Goal: Complete application form

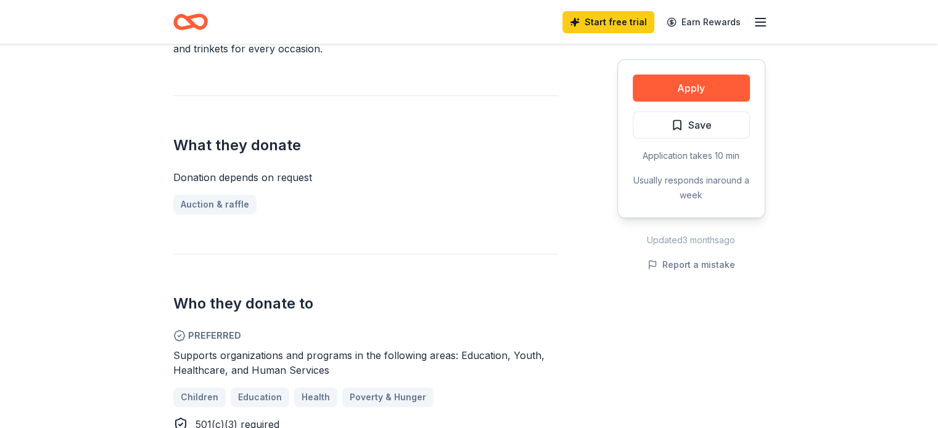
scroll to position [419, 0]
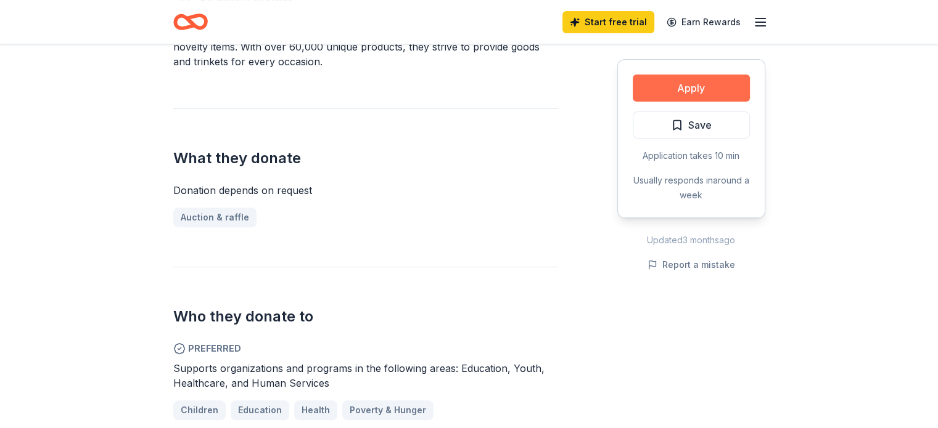
click at [685, 88] on button "Apply" at bounding box center [690, 88] width 117 height 27
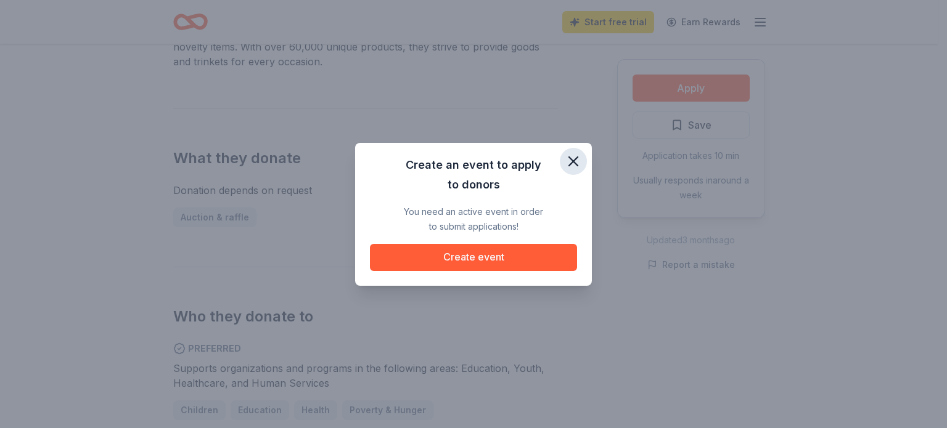
click at [571, 163] on icon "button" at bounding box center [573, 161] width 9 height 9
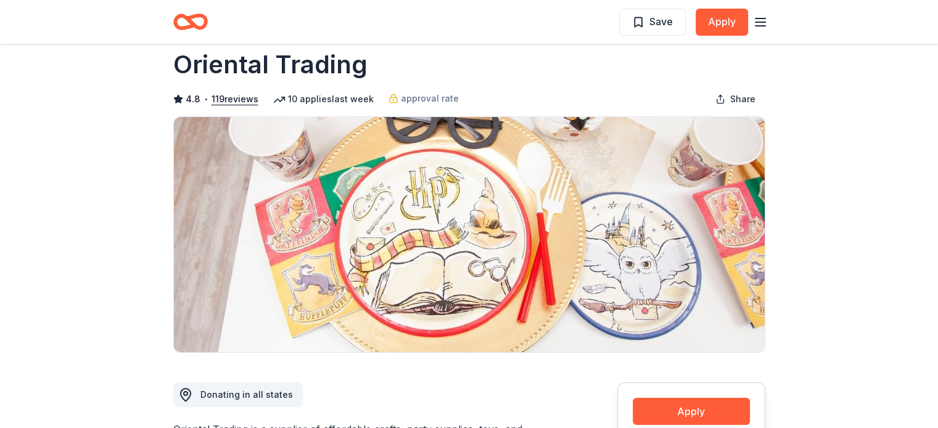
scroll to position [0, 0]
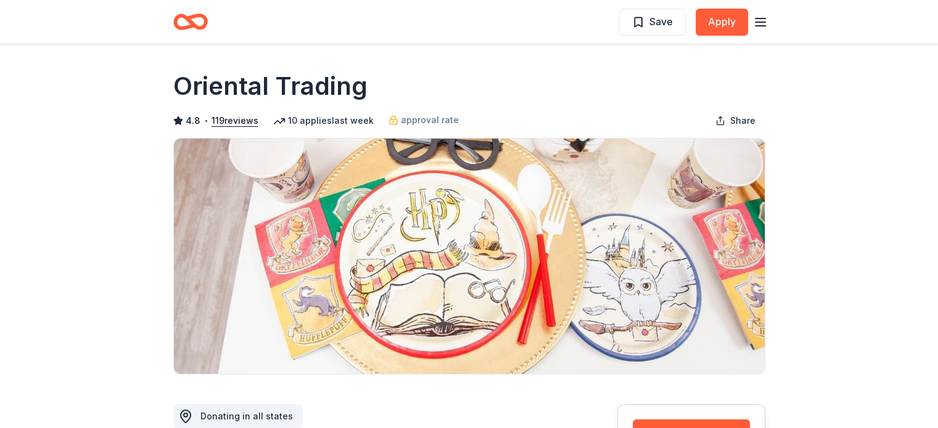
click at [749, 27] on icon "button" at bounding box center [760, 22] width 15 height 15
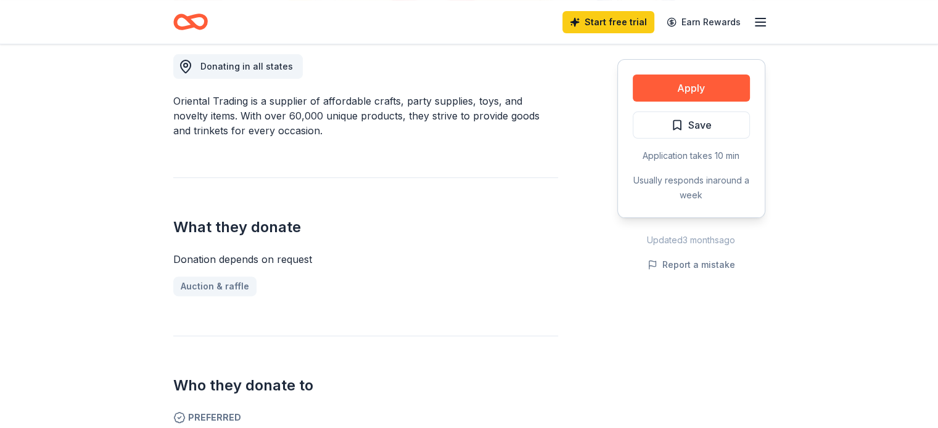
scroll to position [370, 0]
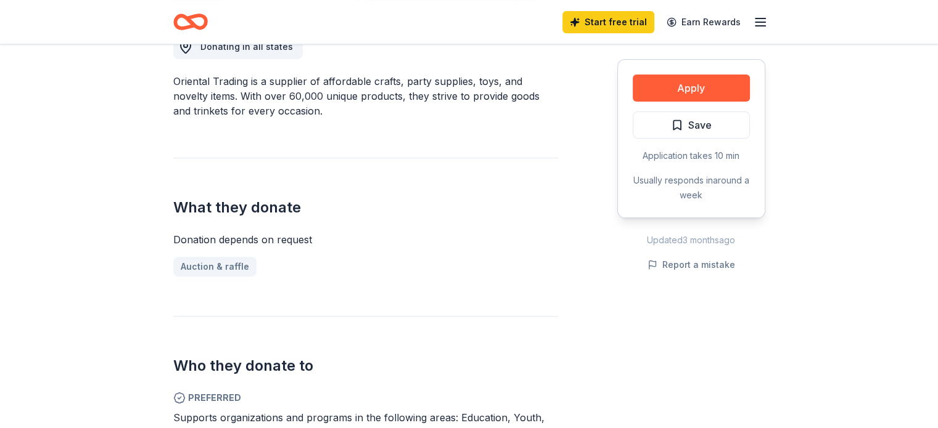
drag, startPoint x: 26, startPoint y: 277, endPoint x: 490, endPoint y: 157, distance: 479.3
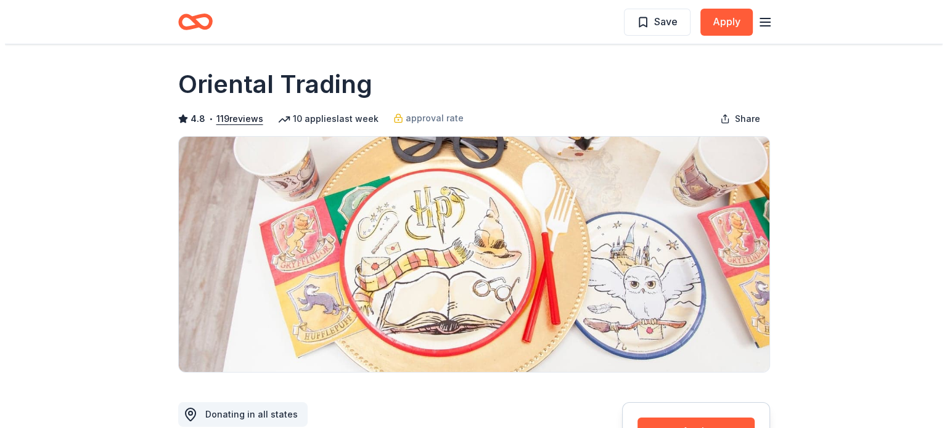
scroll to position [0, 0]
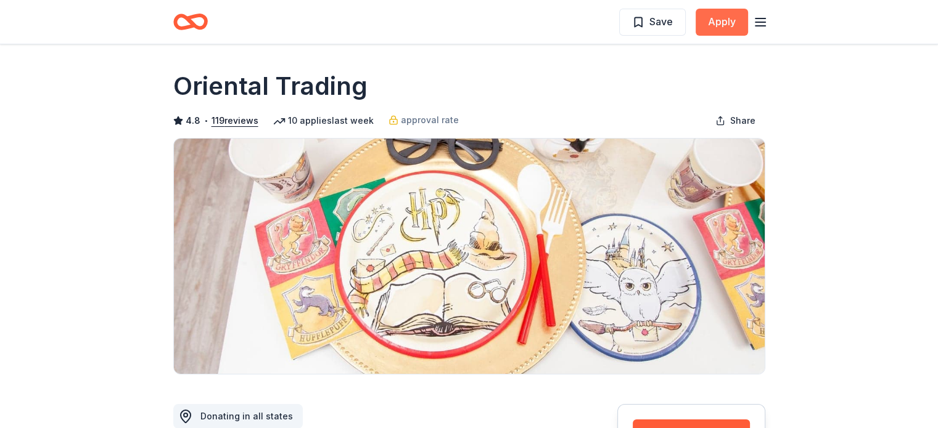
click at [722, 20] on button "Apply" at bounding box center [721, 22] width 52 height 27
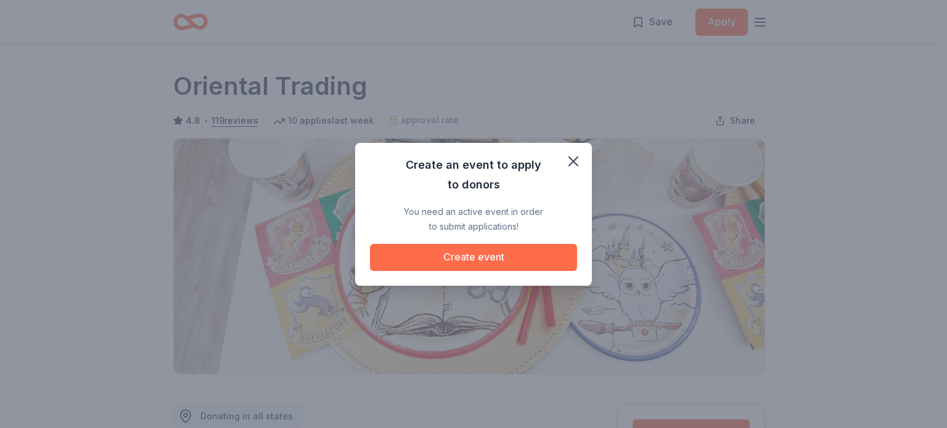
click at [494, 258] on button "Create event" at bounding box center [473, 257] width 207 height 27
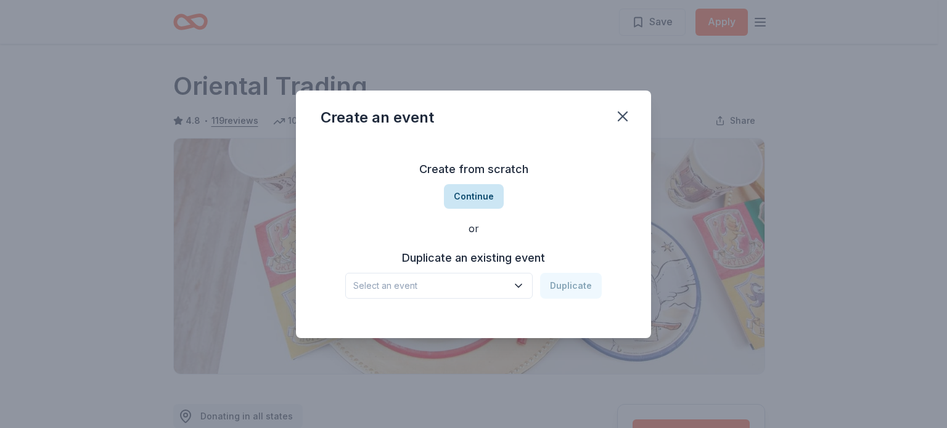
click at [461, 197] on button "Continue" at bounding box center [474, 196] width 60 height 25
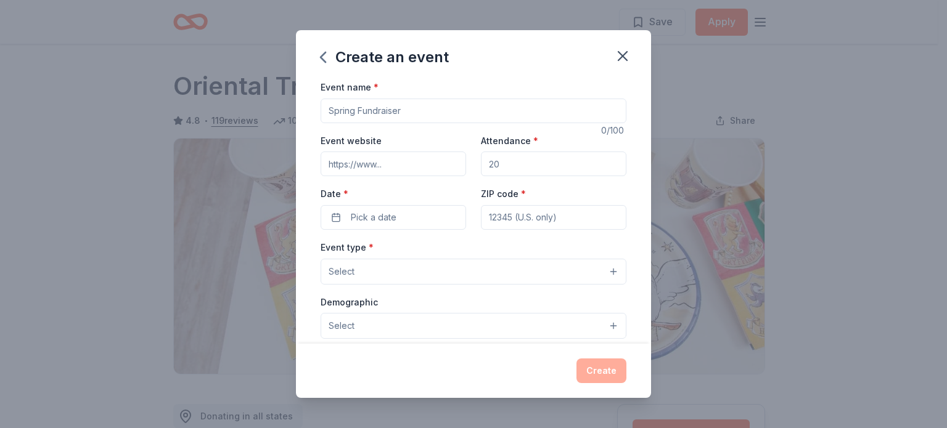
click at [383, 113] on input "Event name *" at bounding box center [474, 111] width 306 height 25
type input "Critter Connection animal education outreach program"
click at [496, 163] on input "Attendance *" at bounding box center [553, 164] width 145 height 25
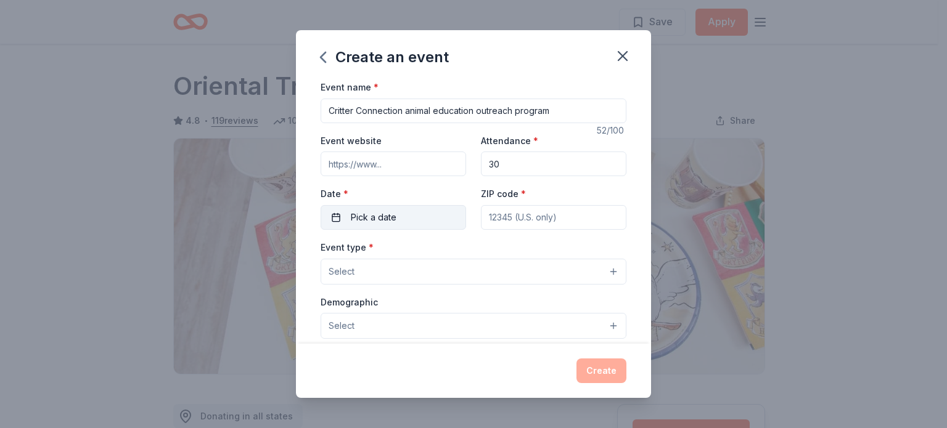
type input "30"
click at [428, 215] on button "Pick a date" at bounding box center [393, 217] width 145 height 25
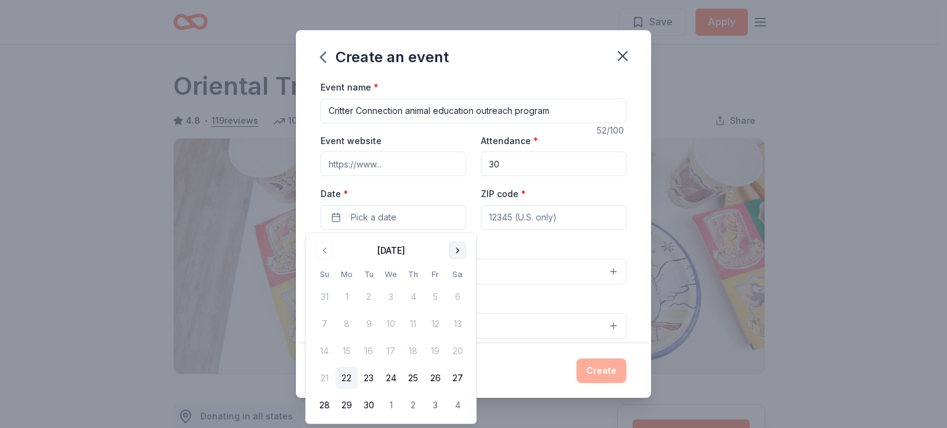
click at [459, 250] on button "Go to next month" at bounding box center [457, 250] width 17 height 17
click at [457, 342] on button "18" at bounding box center [457, 351] width 22 height 22
click at [501, 219] on input "ZIP code *" at bounding box center [553, 217] width 145 height 25
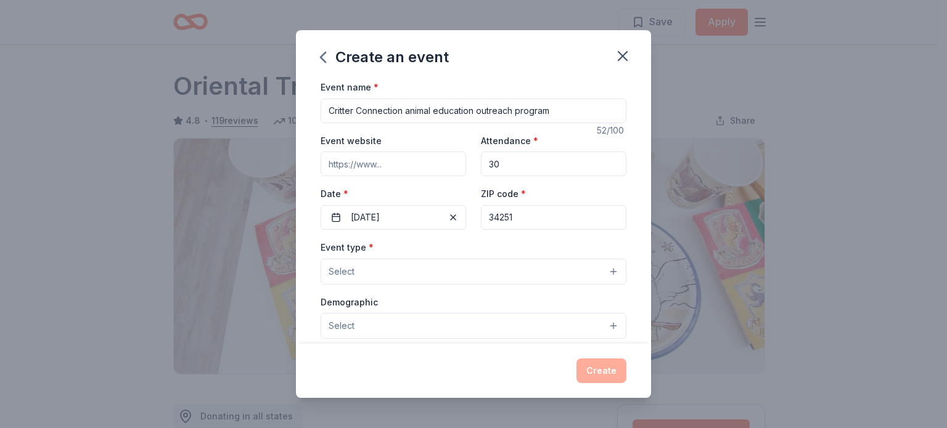
type input "34251"
click at [422, 267] on button "Select" at bounding box center [474, 272] width 306 height 26
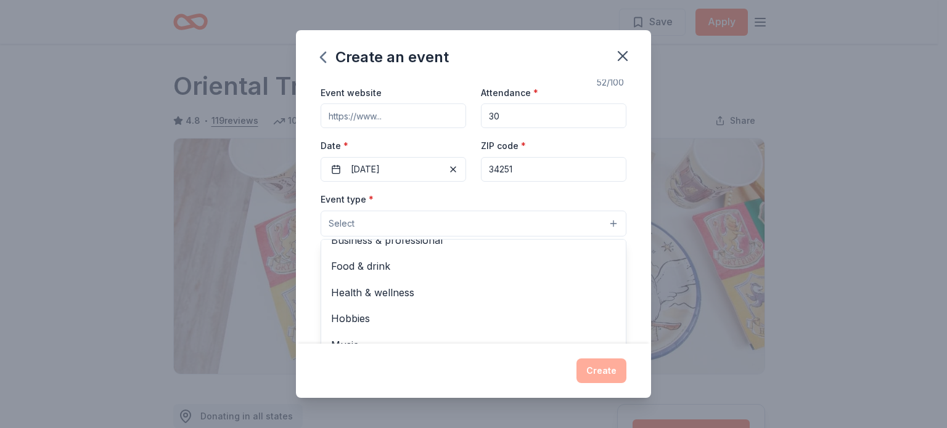
scroll to position [31, 0]
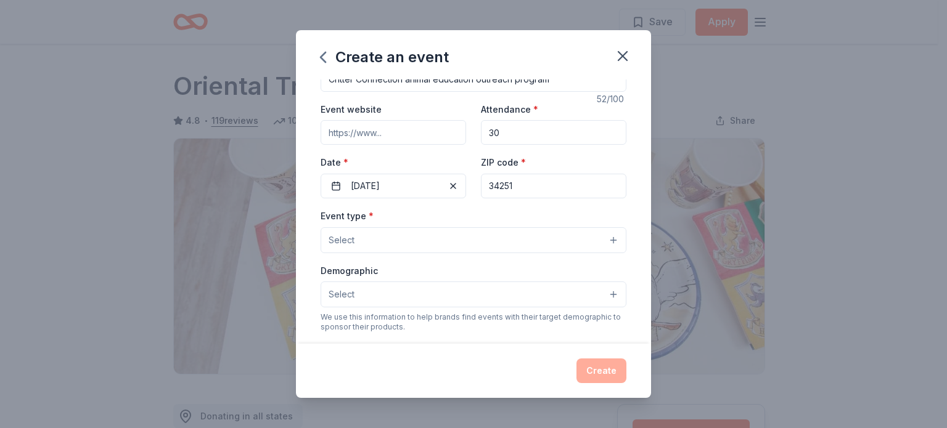
click at [550, 238] on button "Select" at bounding box center [474, 240] width 306 height 26
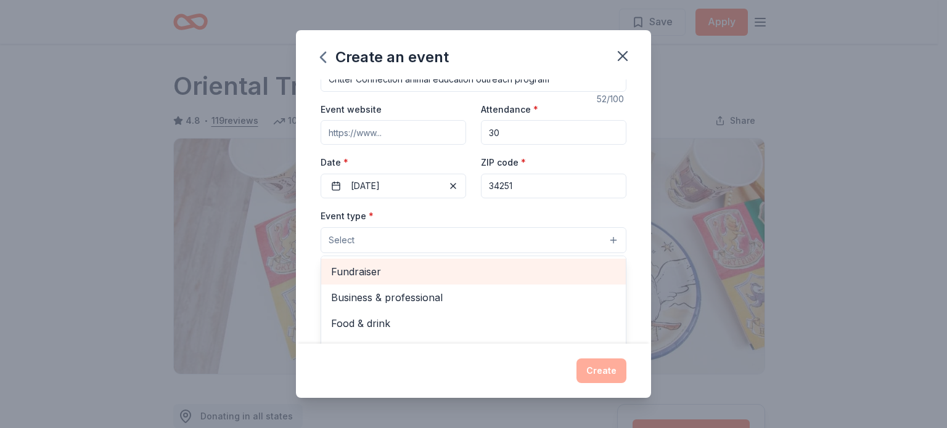
click at [379, 262] on div "Fundraiser" at bounding box center [473, 272] width 305 height 26
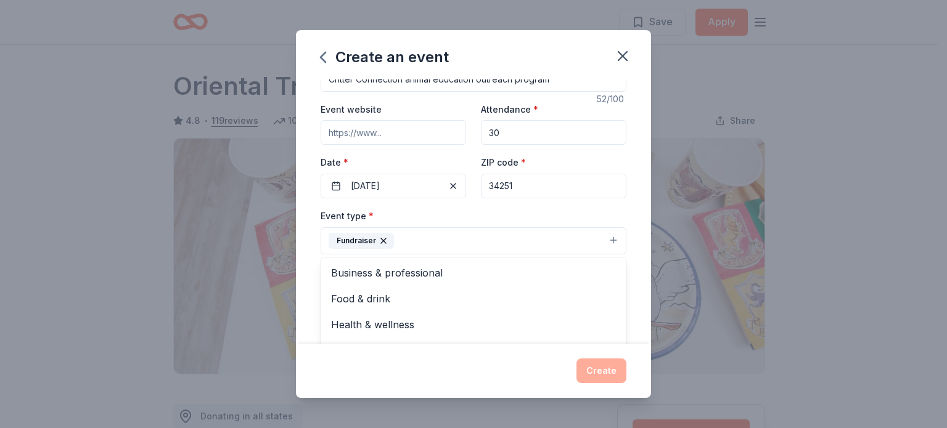
click at [628, 246] on div "Event name * Critter Connection animal education outreach program 52 /100 Event…" at bounding box center [473, 212] width 355 height 264
click at [601, 295] on button "Select" at bounding box center [474, 296] width 306 height 26
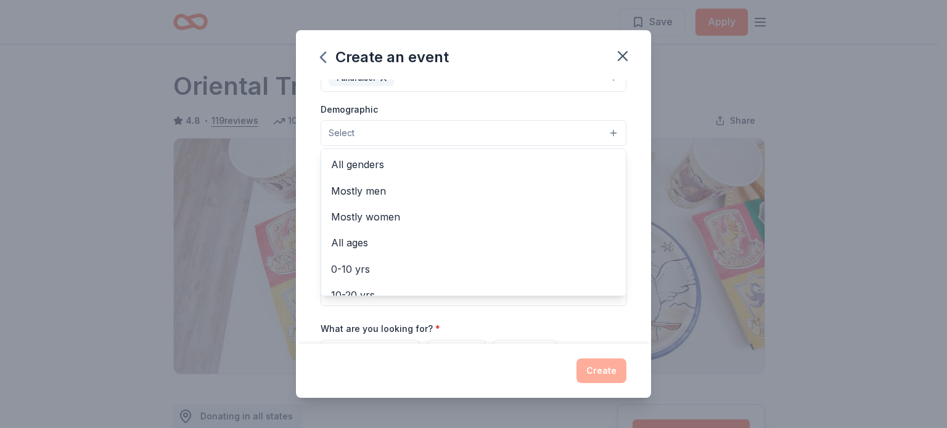
scroll to position [200, 0]
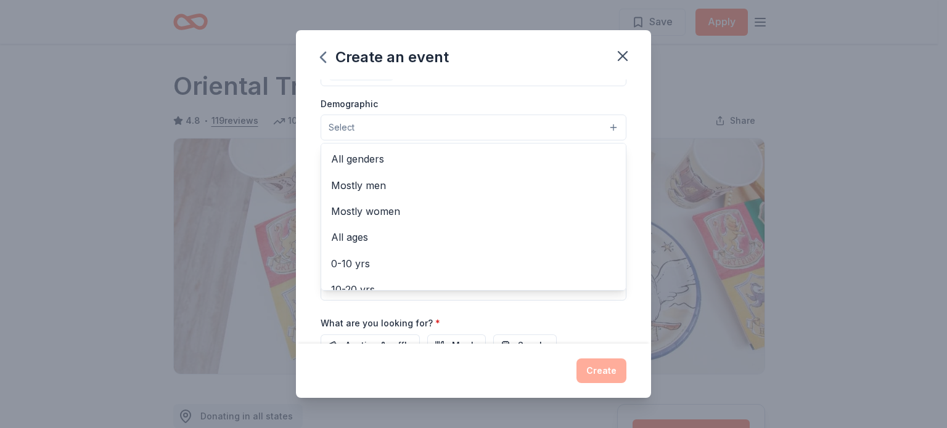
click at [640, 275] on div "Event name * Critter Connection animal education outreach program 52 /100 Event…" at bounding box center [473, 212] width 355 height 264
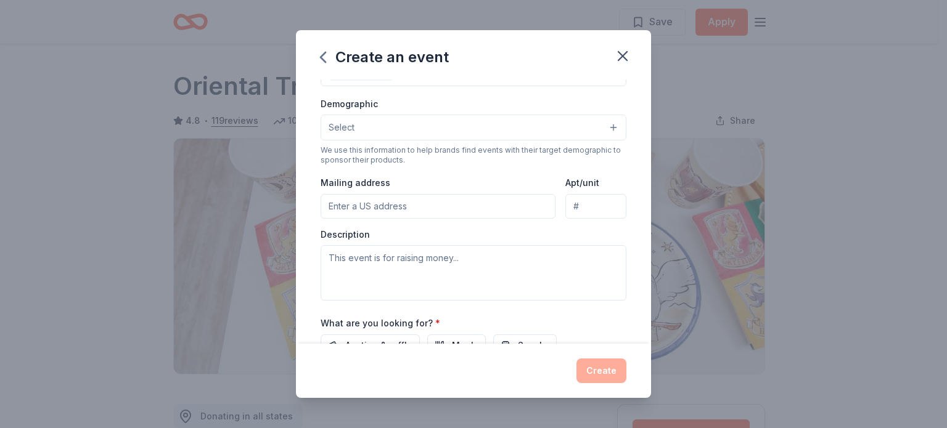
click at [603, 125] on button "Select" at bounding box center [474, 128] width 306 height 26
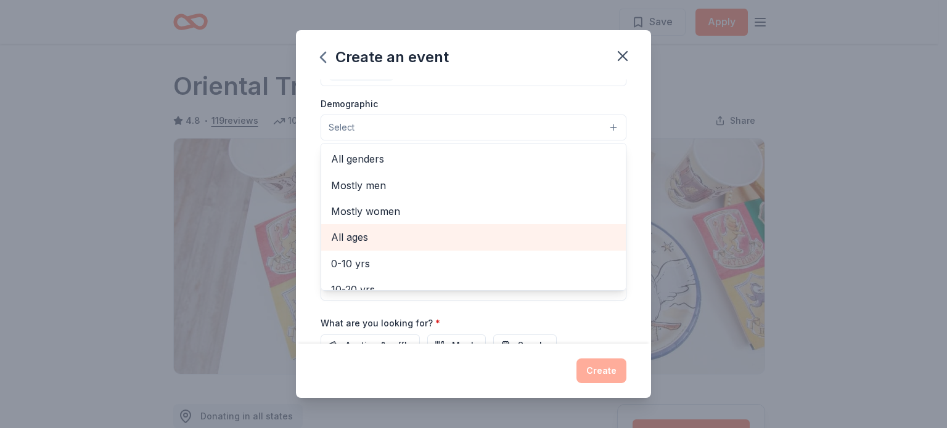
click at [358, 240] on span "All ages" at bounding box center [473, 237] width 285 height 16
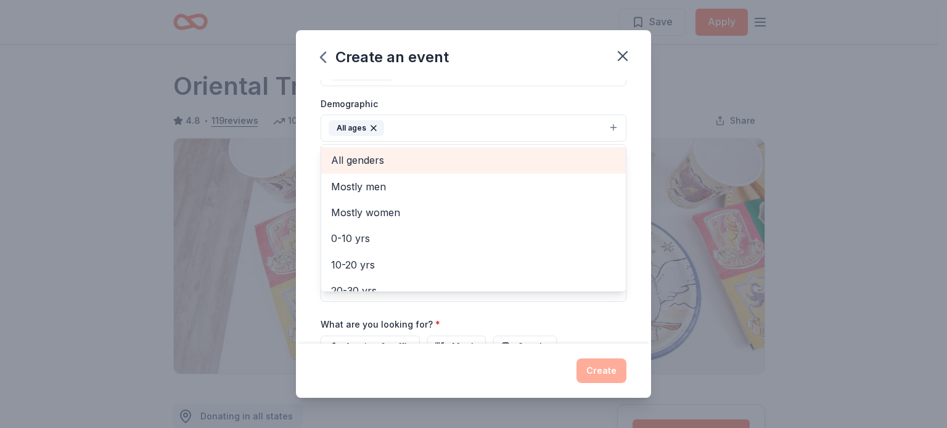
click at [367, 162] on span "All genders" at bounding box center [473, 160] width 285 height 16
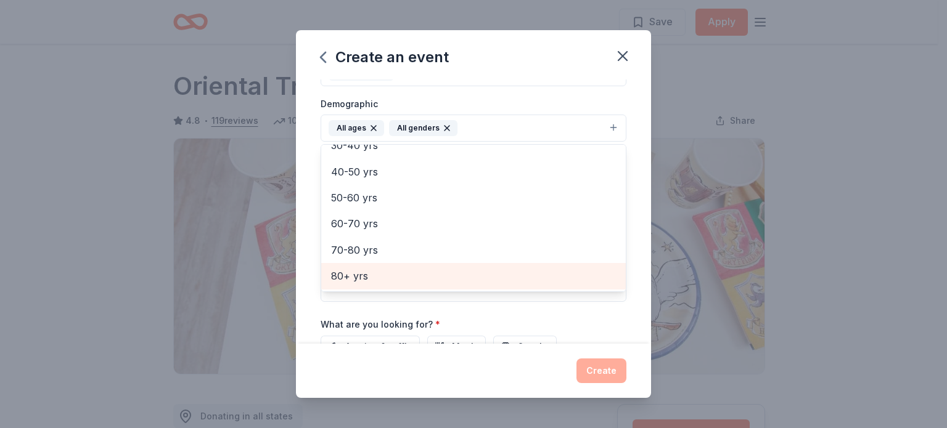
click at [605, 267] on div "80+ yrs" at bounding box center [473, 276] width 305 height 26
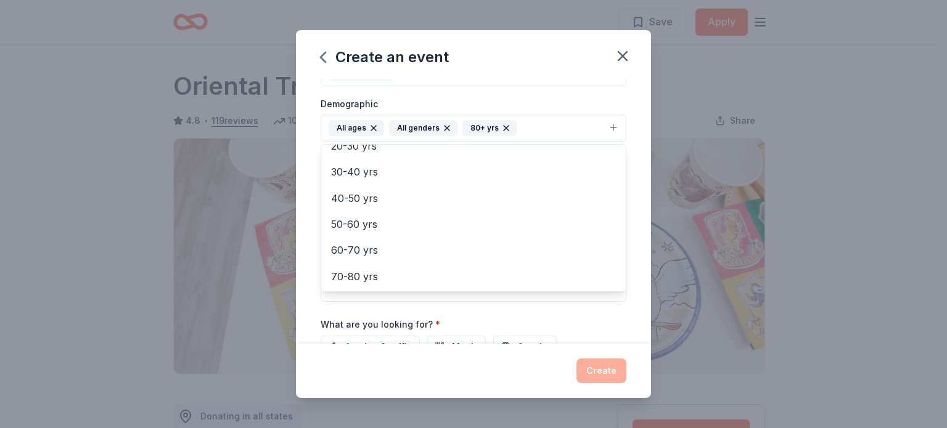
click at [631, 199] on div "Event name * Critter Connection animal education outreach program 52 /100 Event…" at bounding box center [473, 212] width 355 height 264
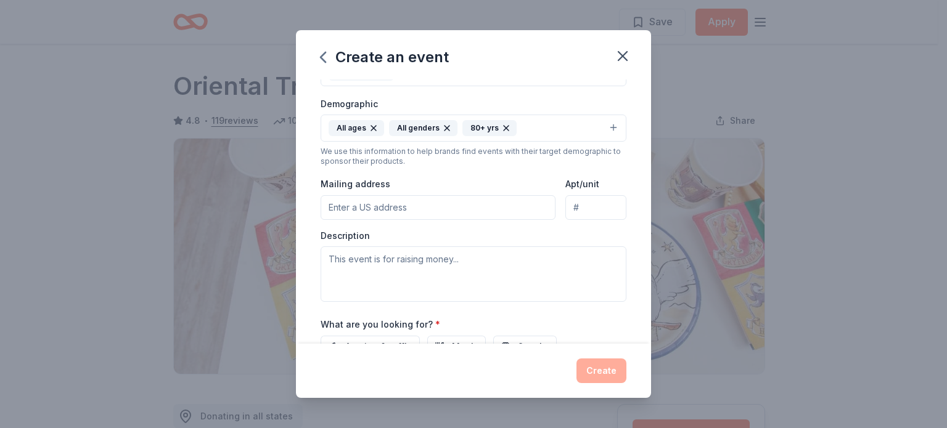
click at [501, 125] on icon "button" at bounding box center [506, 128] width 10 height 10
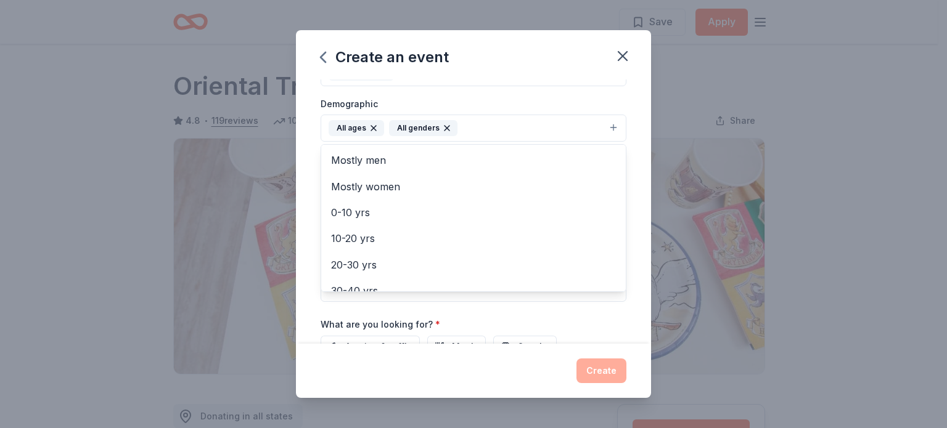
click at [635, 134] on div "Event name * Critter Connection animal education outreach program 52 /100 Event…" at bounding box center [473, 212] width 355 height 264
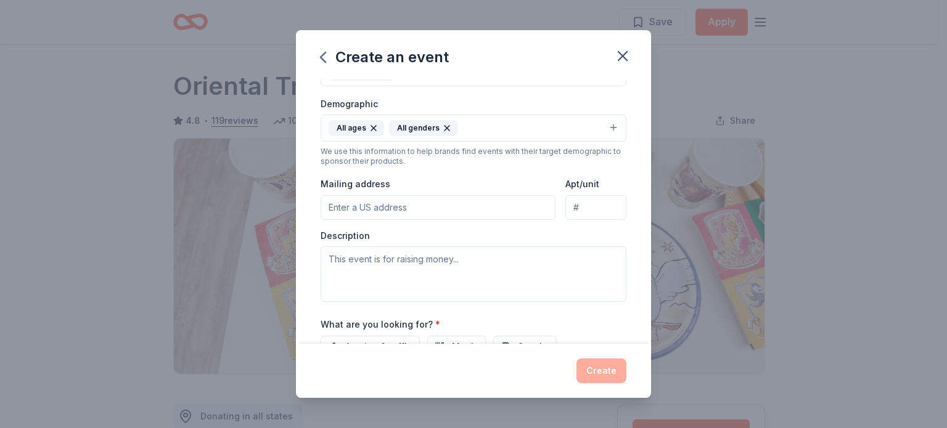
click at [432, 209] on input "Mailing address" at bounding box center [438, 207] width 235 height 25
type input "2807 S. Duette Rd. Myakka City, FL 34251"
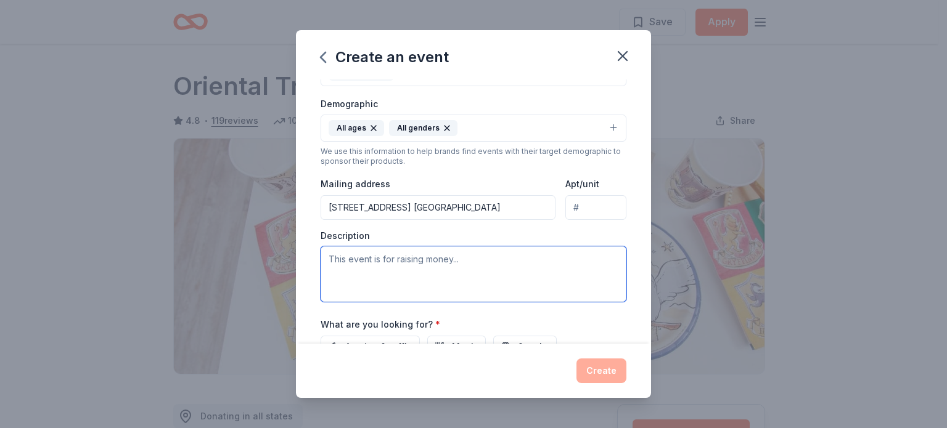
click at [372, 260] on textarea at bounding box center [474, 274] width 306 height 55
type textarea "W"
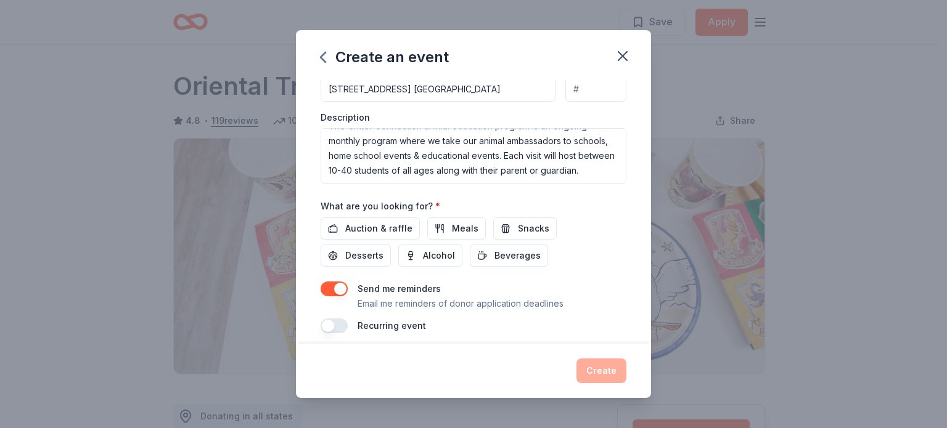
scroll to position [326, 0]
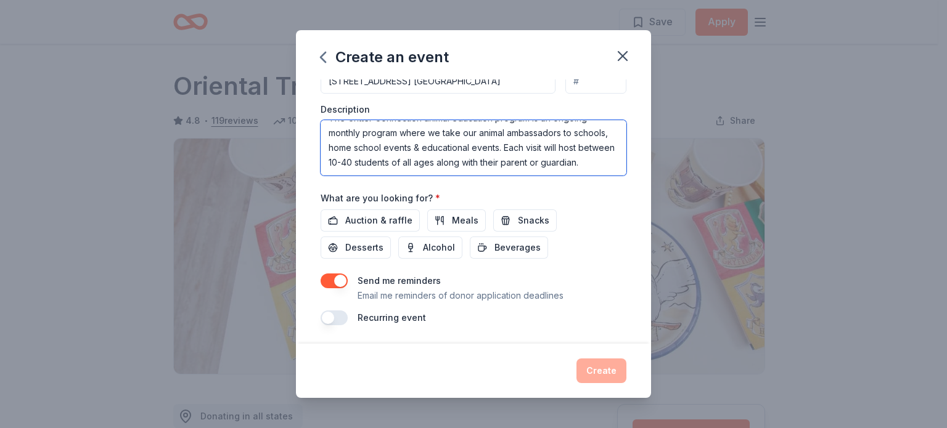
click at [390, 173] on textarea "The Critter Connection animal education program is an ongoing monthly program w…" at bounding box center [474, 147] width 306 height 55
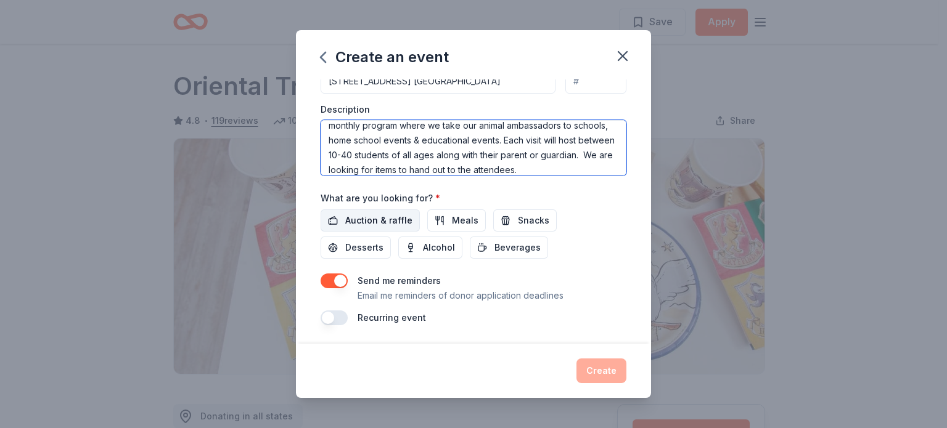
type textarea "The Critter Connection animal education program is an ongoing monthly program w…"
click at [362, 221] on span "Auction & raffle" at bounding box center [378, 220] width 67 height 15
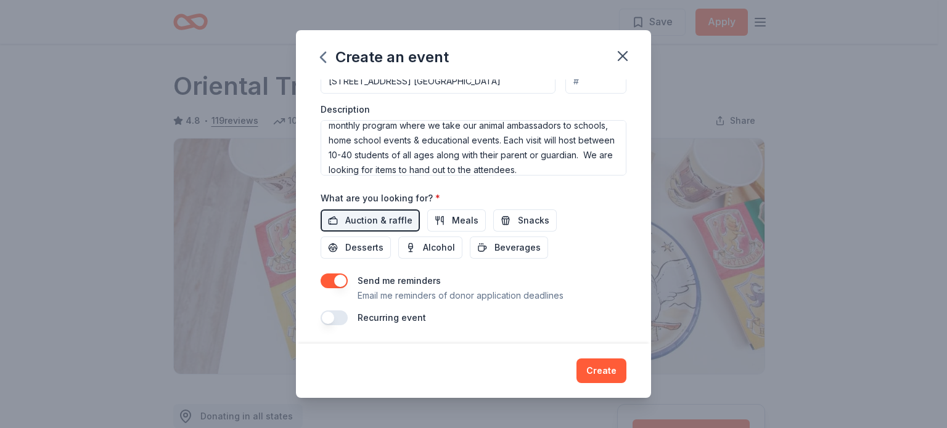
click at [325, 285] on button "button" at bounding box center [334, 281] width 27 height 15
click at [338, 313] on button "button" at bounding box center [334, 318] width 27 height 15
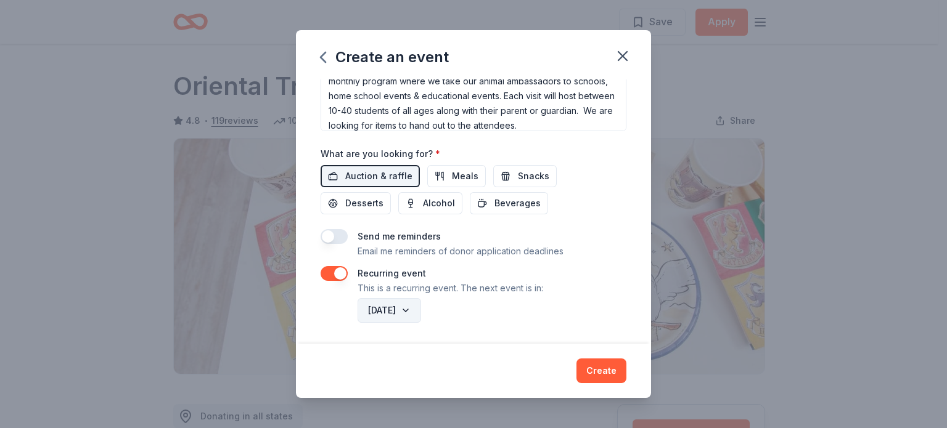
click at [421, 313] on button "October 2026" at bounding box center [389, 310] width 63 height 25
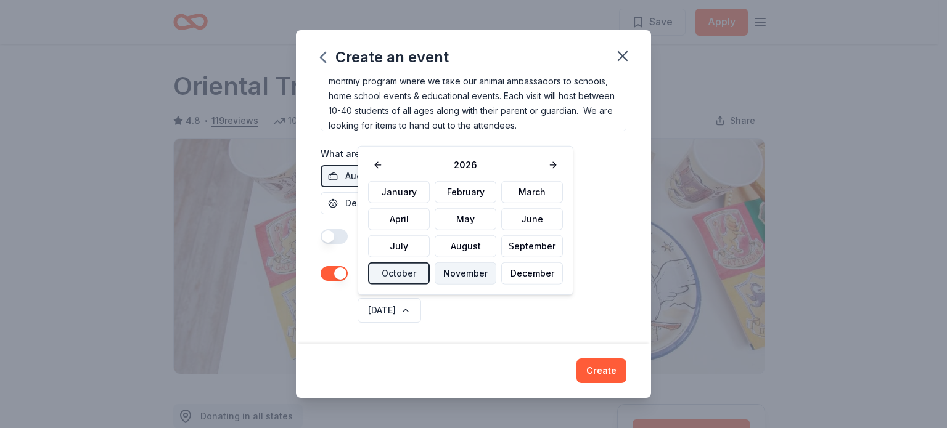
click at [460, 270] on button "November" at bounding box center [466, 274] width 62 height 22
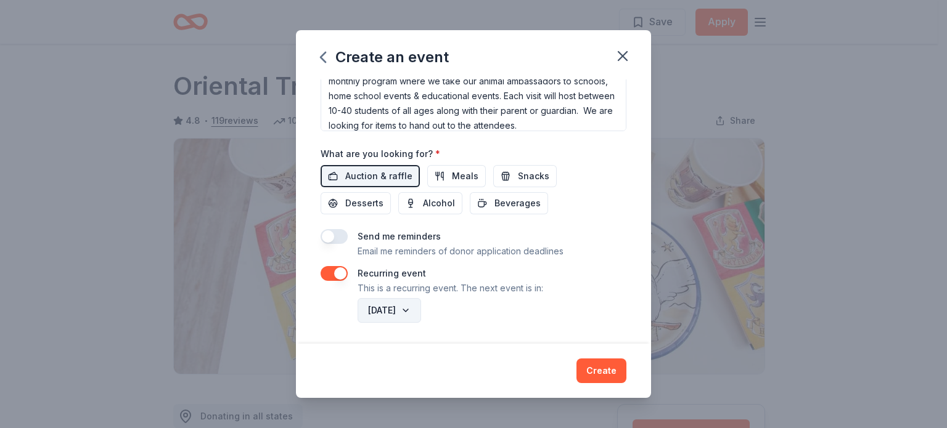
click at [421, 308] on button "November 2026" at bounding box center [389, 310] width 63 height 25
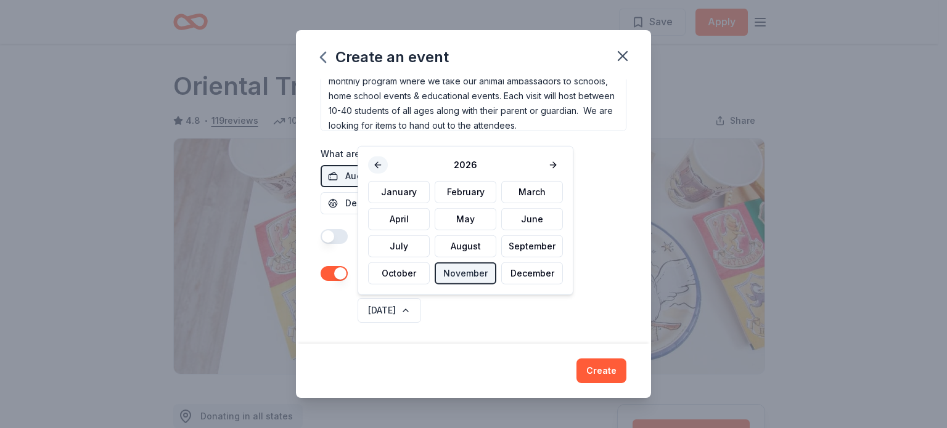
click at [374, 161] on button at bounding box center [378, 165] width 20 height 17
click at [447, 271] on button "November" at bounding box center [466, 274] width 62 height 22
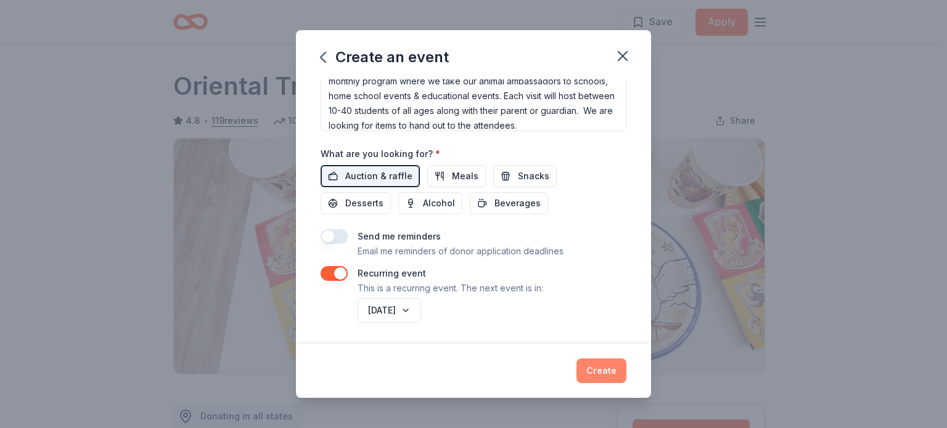
click at [591, 342] on button "Create" at bounding box center [601, 371] width 50 height 25
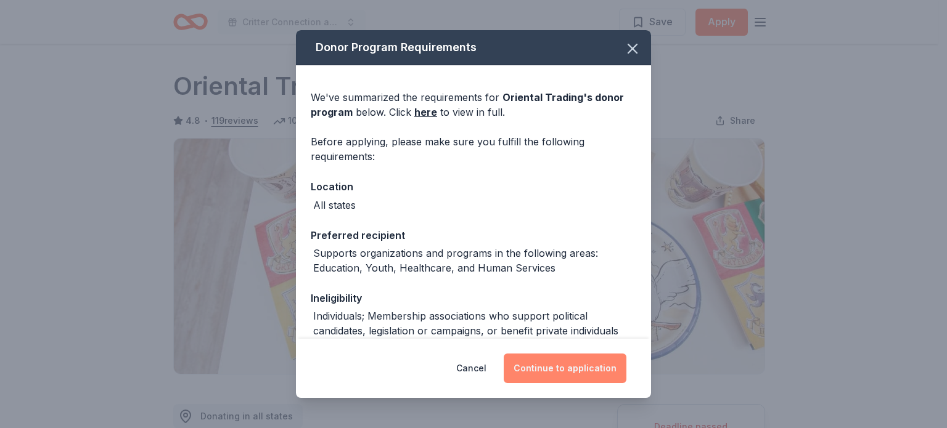
click at [535, 342] on button "Continue to application" at bounding box center [565, 369] width 123 height 30
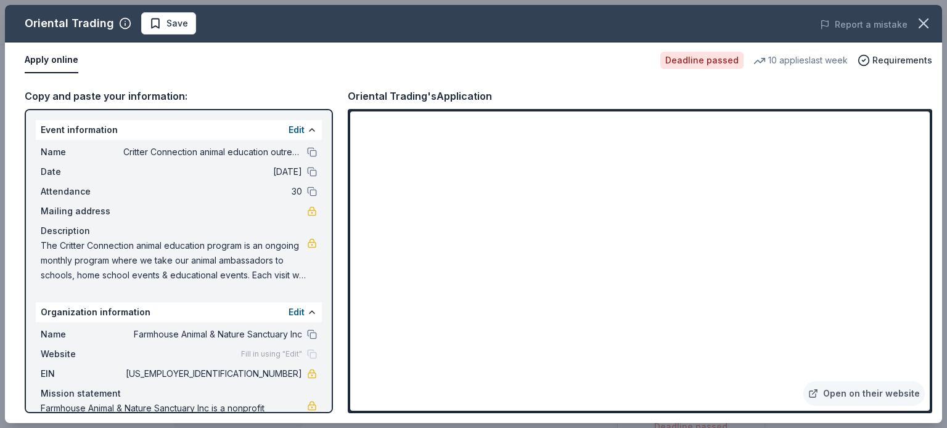
click at [41, 246] on span "The Critter Connection animal education program is an ongoing monthly program w…" at bounding box center [174, 261] width 266 height 44
click at [321, 316] on div "Event information Edit Name Critter Connection animal education outreach progra…" at bounding box center [179, 261] width 308 height 305
click at [320, 319] on div "Event information Edit Name Critter Connection animal education outreach progra…" at bounding box center [179, 261] width 308 height 305
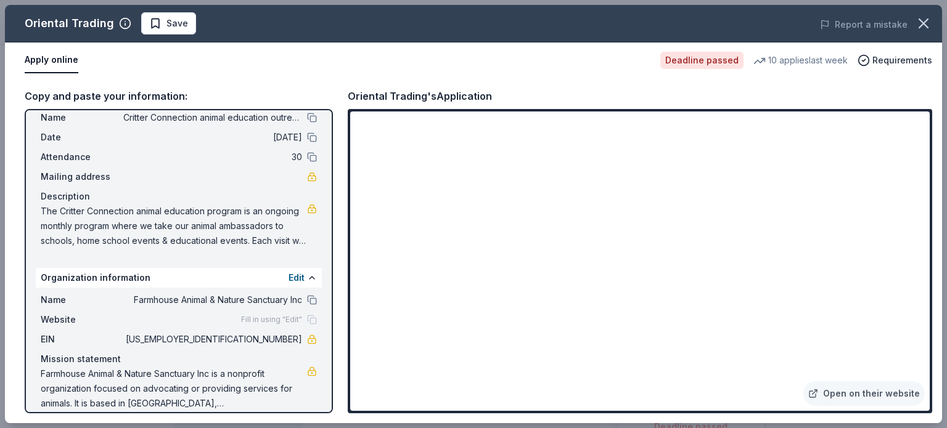
scroll to position [47, 0]
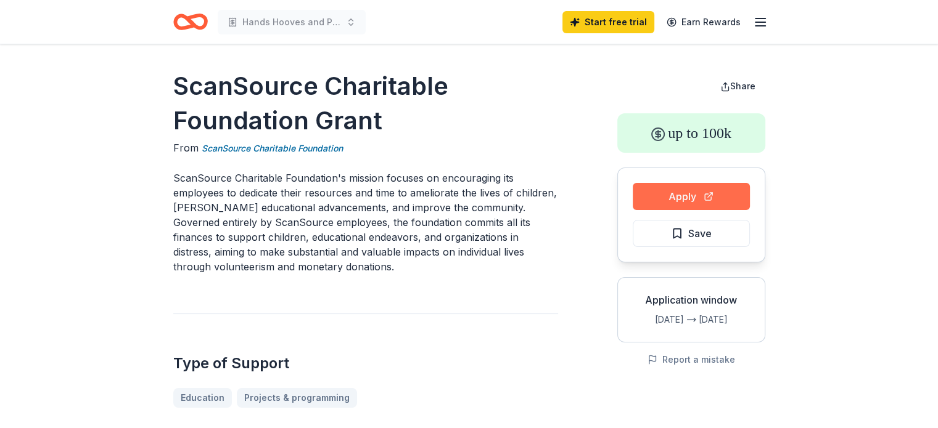
click at [685, 193] on button "Apply" at bounding box center [690, 196] width 117 height 27
